Goal: Information Seeking & Learning: Check status

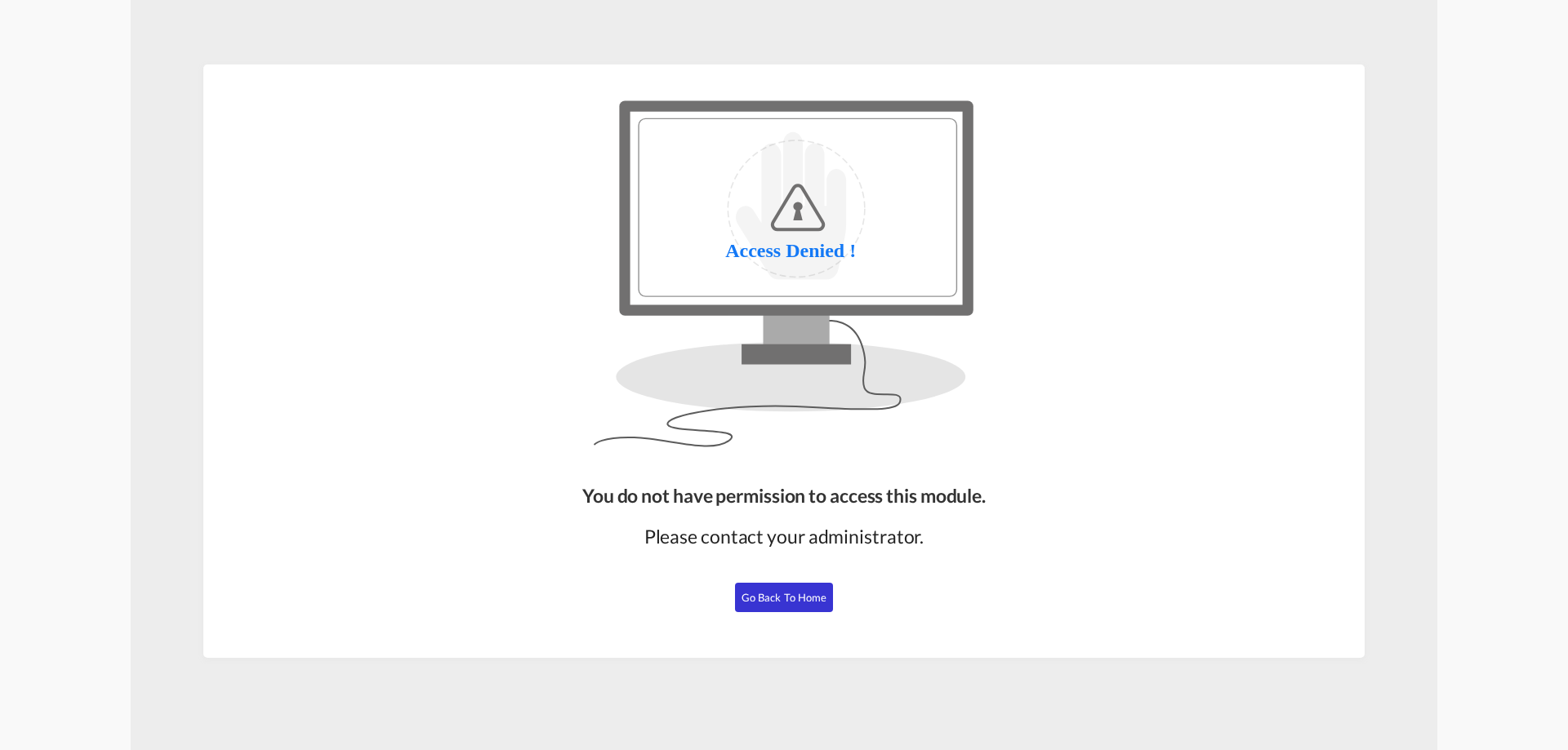
click at [770, 598] on span "Go Back to Home" at bounding box center [784, 597] width 86 height 13
